Goal: Task Accomplishment & Management: Use online tool/utility

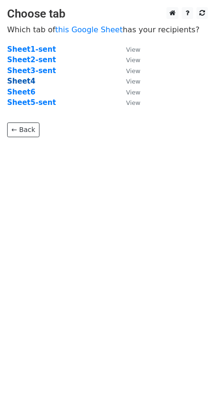
click at [24, 81] on strong "Sheet4" at bounding box center [21, 81] width 28 height 9
click at [29, 82] on strong "Sheet4" at bounding box center [21, 81] width 28 height 9
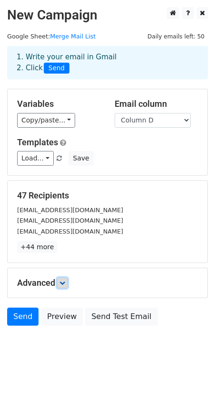
click at [67, 281] on link at bounding box center [62, 283] width 10 height 10
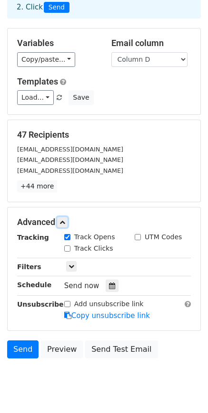
scroll to position [63, 0]
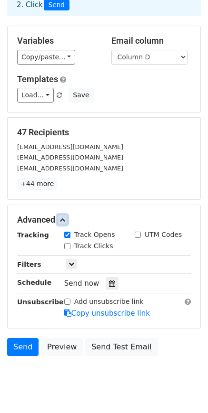
click at [65, 220] on icon at bounding box center [62, 220] width 6 height 6
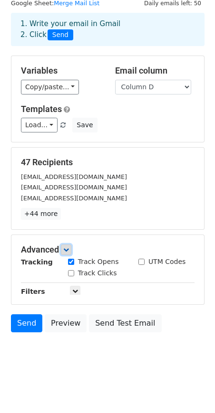
scroll to position [0, 0]
